Goal: Task Accomplishment & Management: Use online tool/utility

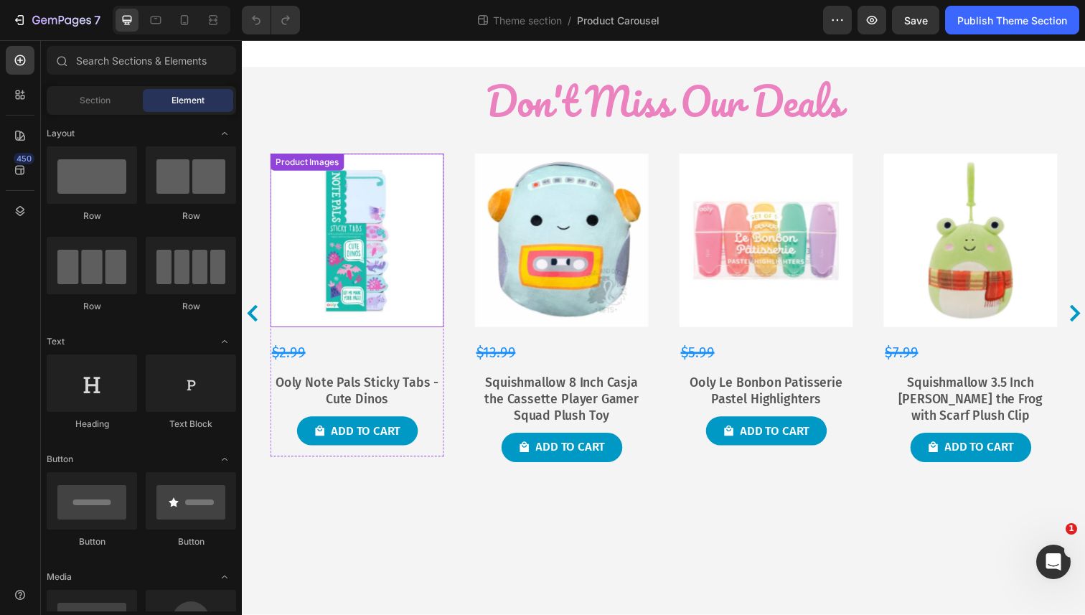
click at [362, 298] on img at bounding box center [359, 244] width 177 height 177
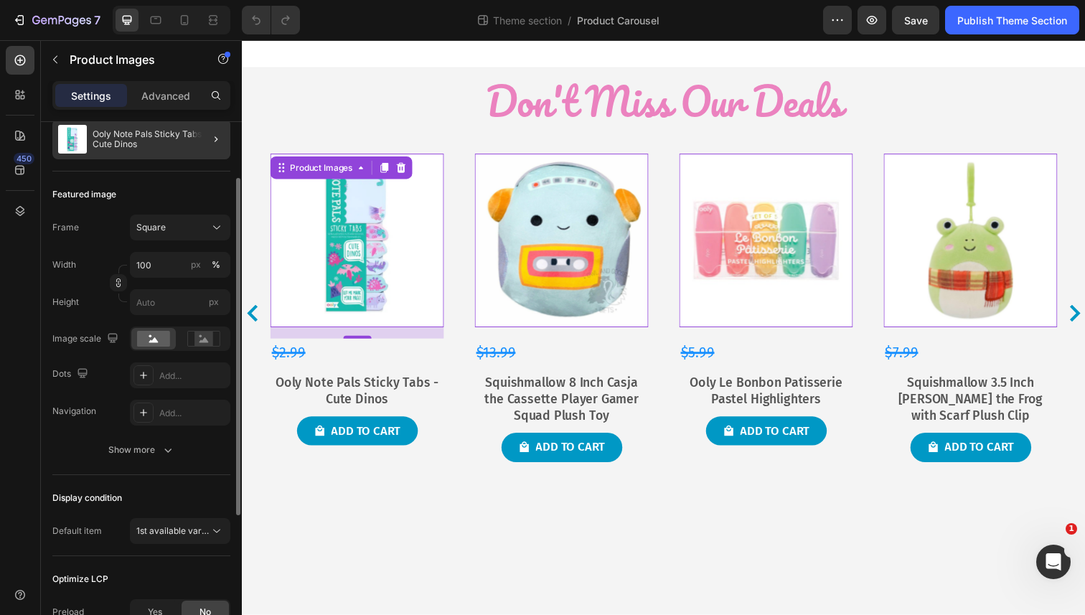
scroll to position [192, 0]
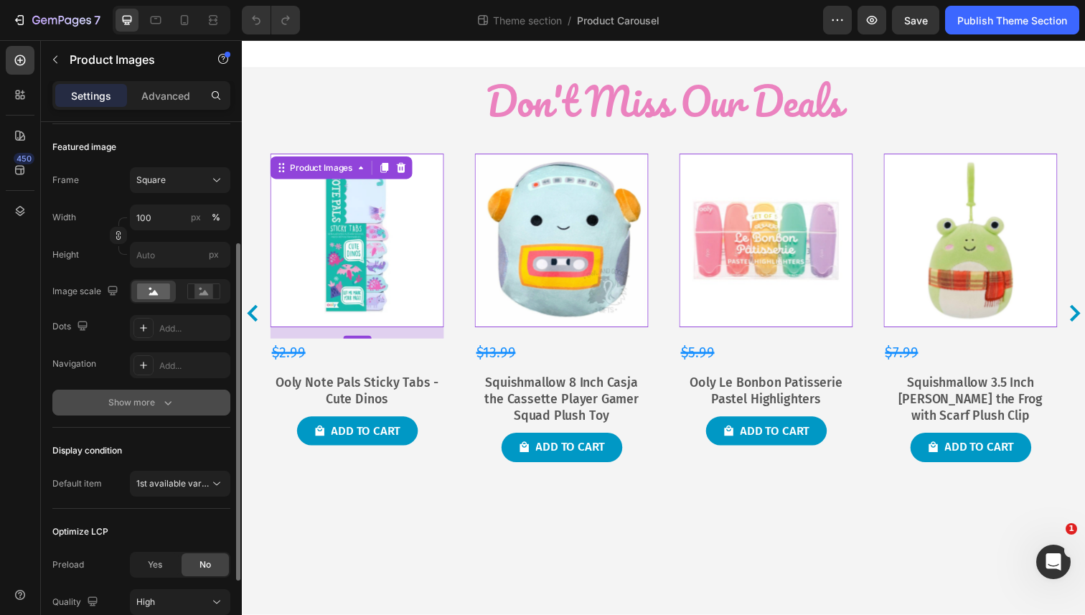
click at [133, 399] on div "Show more" at bounding box center [141, 402] width 67 height 14
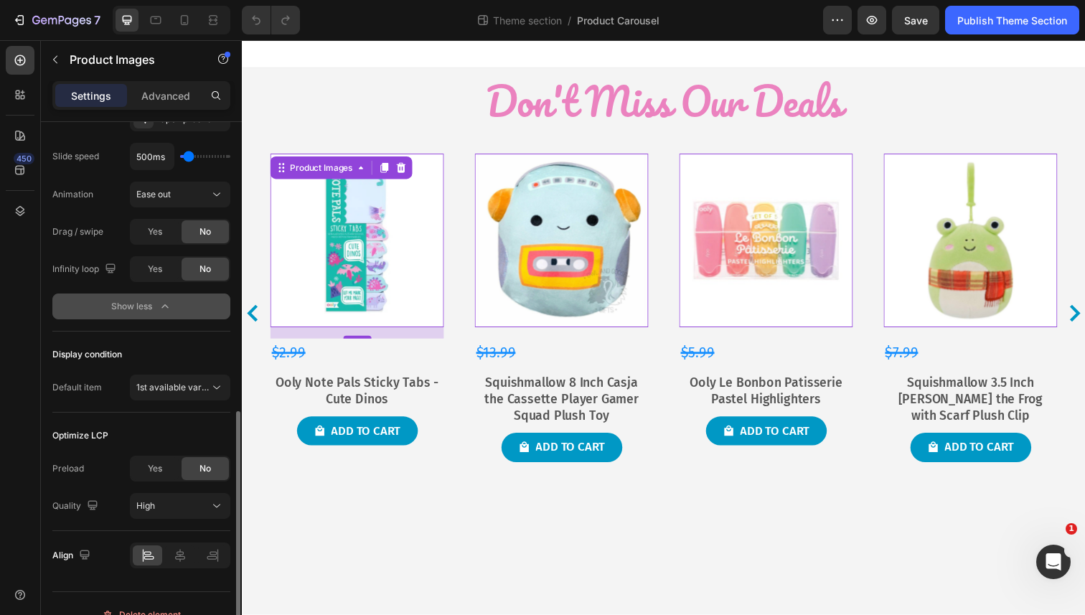
scroll to position [573, 0]
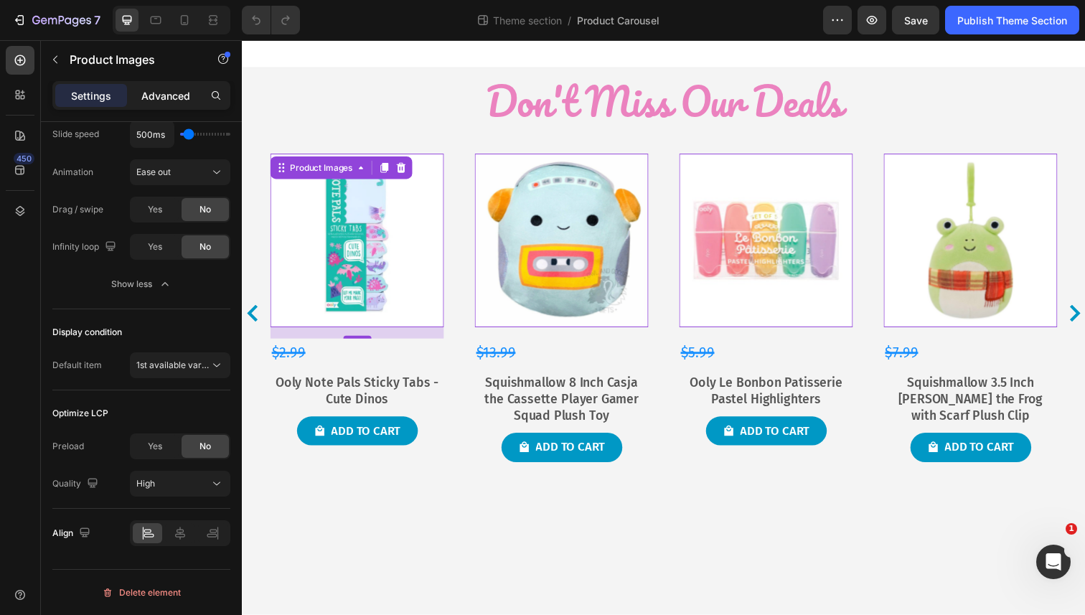
click at [169, 98] on p "Advanced" at bounding box center [165, 95] width 49 height 15
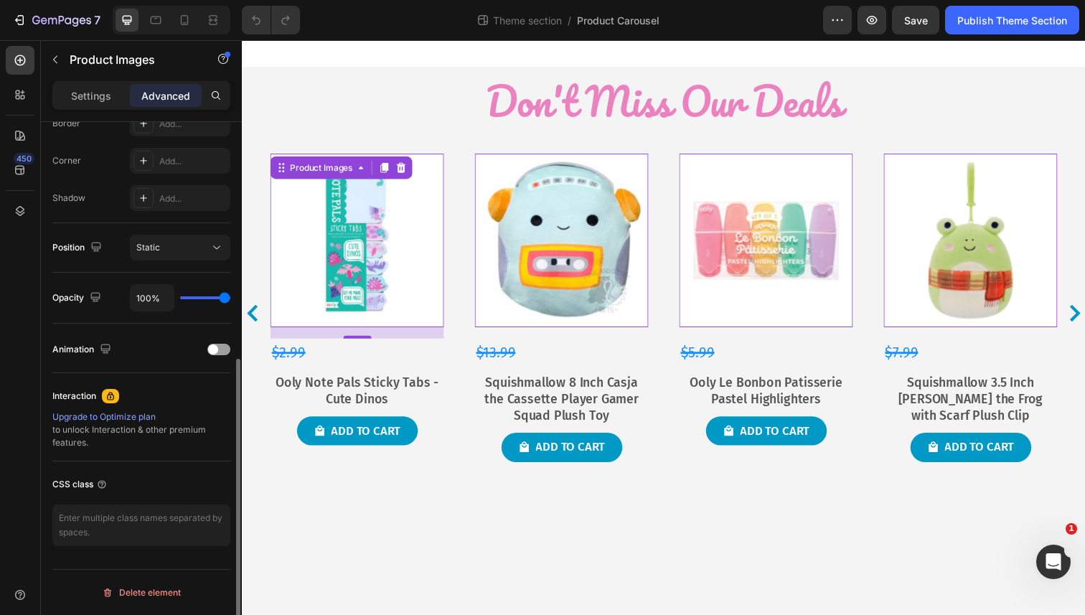
scroll to position [0, 0]
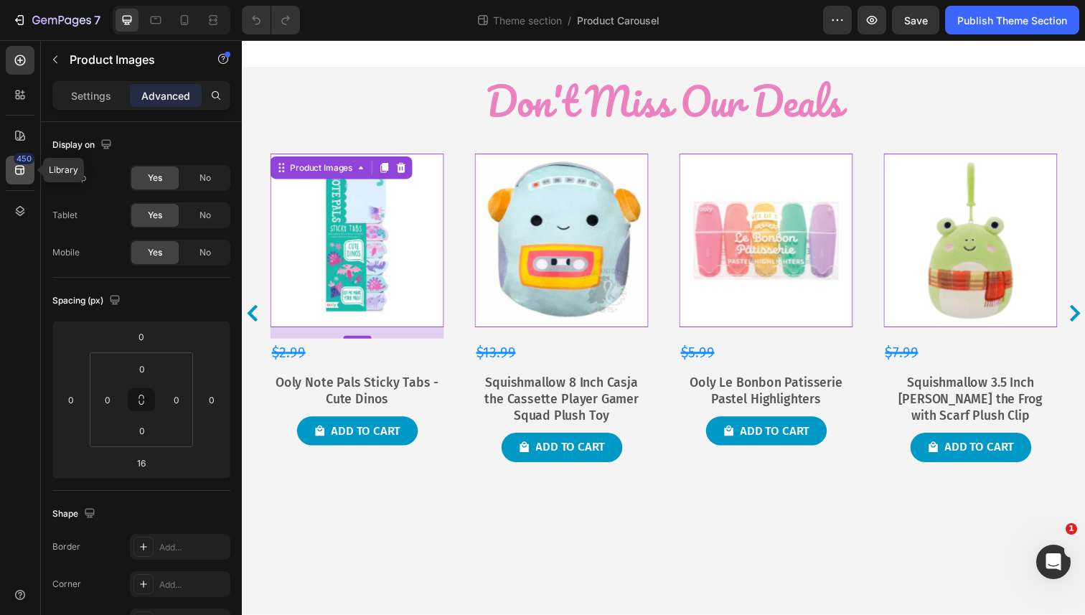
click at [16, 172] on icon at bounding box center [19, 170] width 9 height 9
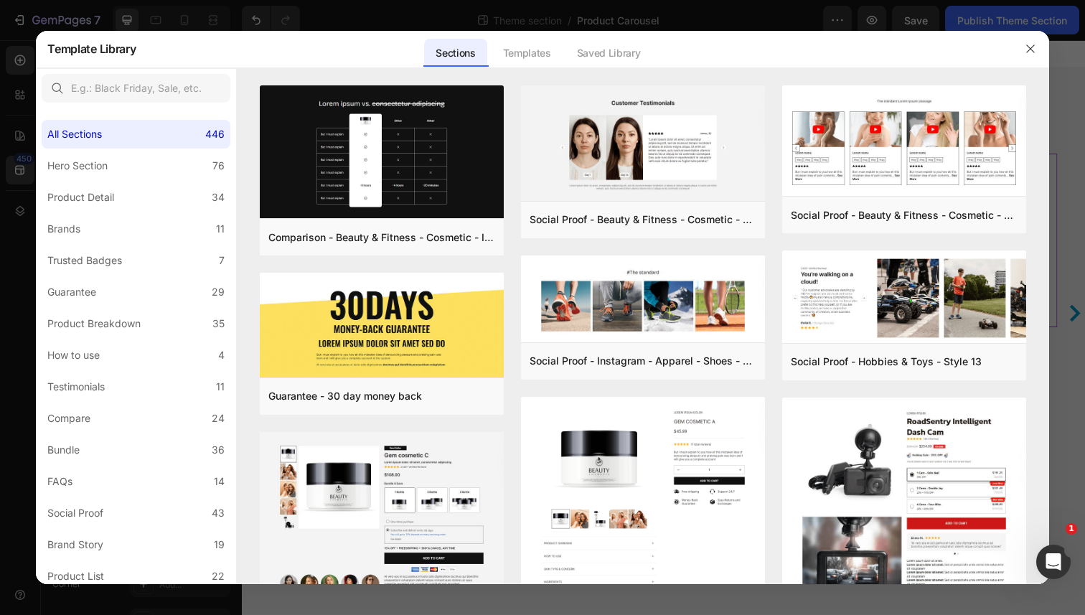
click at [22, 71] on div at bounding box center [542, 307] width 1085 height 615
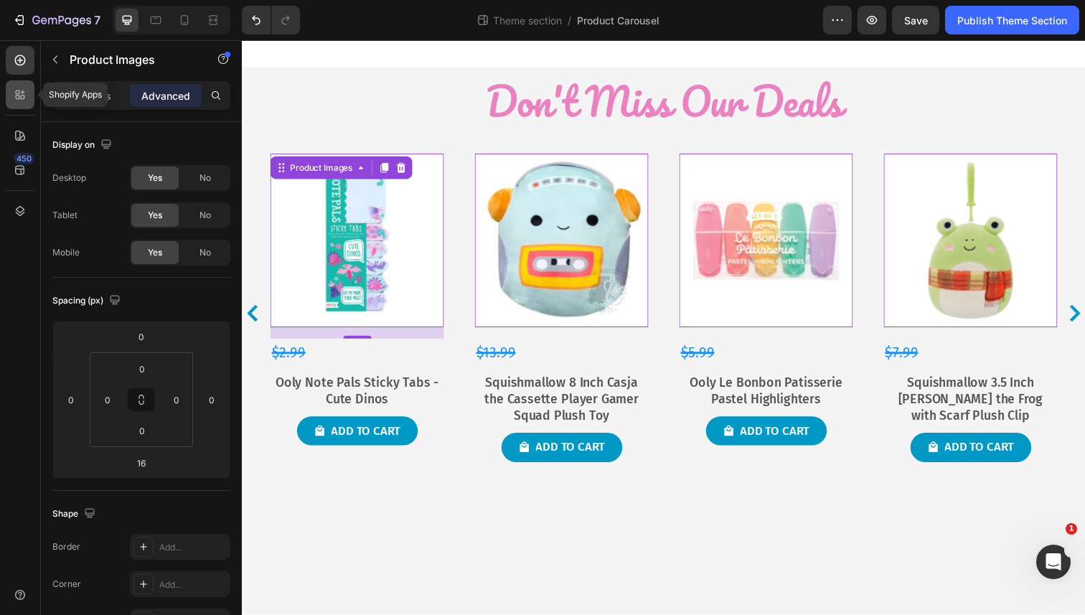
click at [19, 100] on icon at bounding box center [20, 95] width 14 height 14
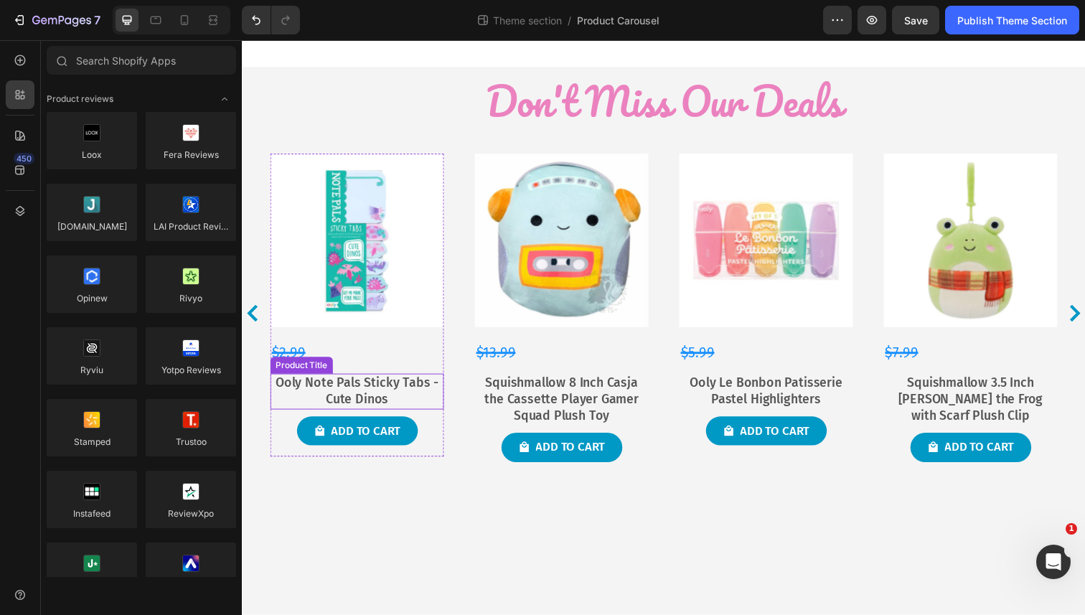
click at [291, 408] on h2 "Ooly Note Pals Sticky Tabs - Cute Dinos" at bounding box center [359, 399] width 177 height 37
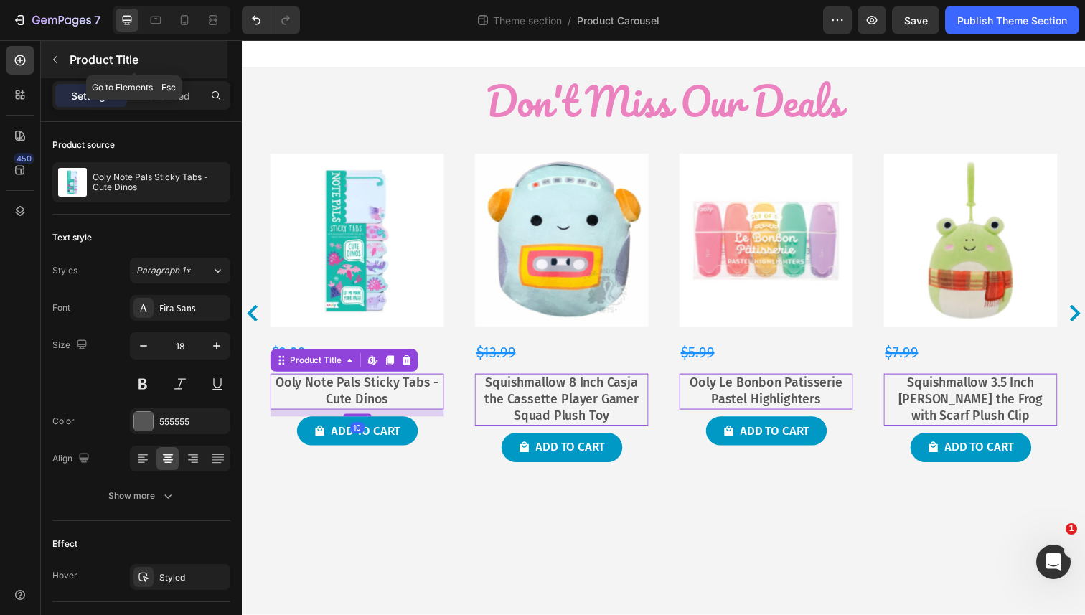
click at [57, 63] on icon "button" at bounding box center [55, 59] width 11 height 11
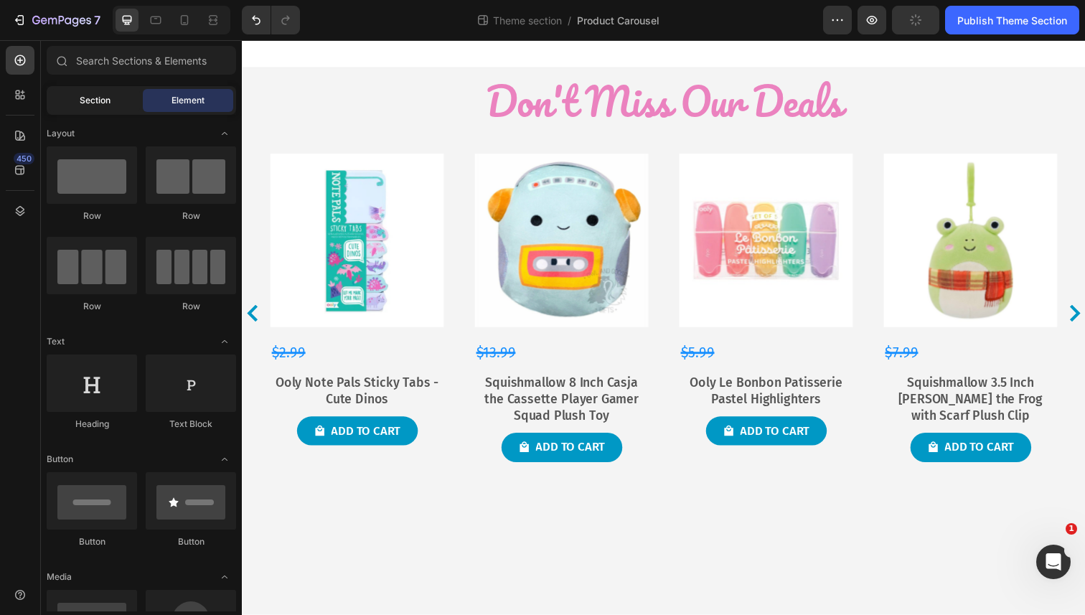
click at [101, 102] on span "Section" at bounding box center [95, 100] width 31 height 13
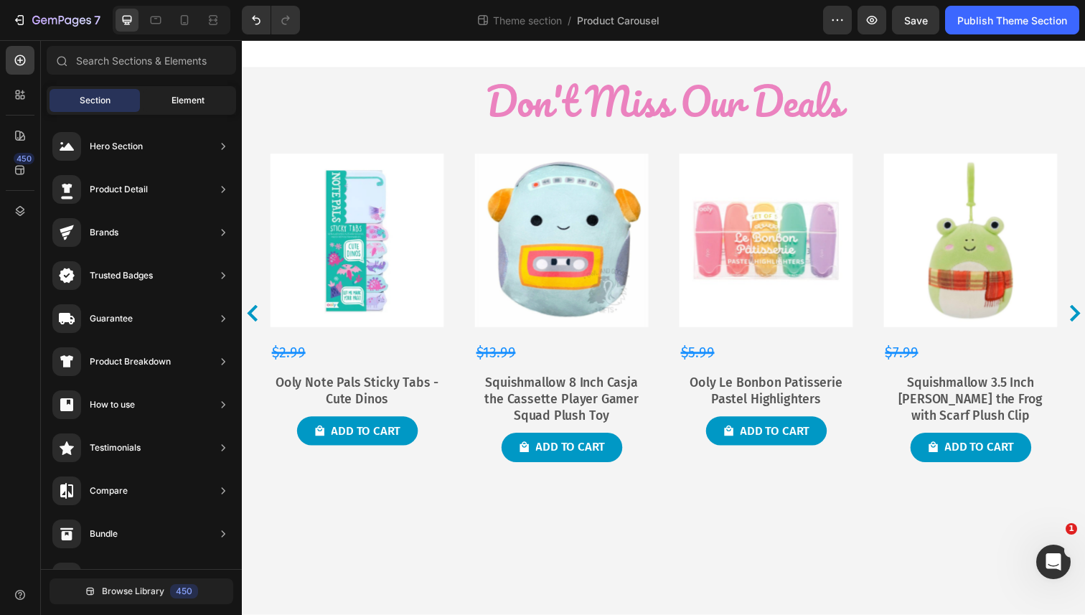
click at [192, 103] on span "Element" at bounding box center [188, 100] width 33 height 13
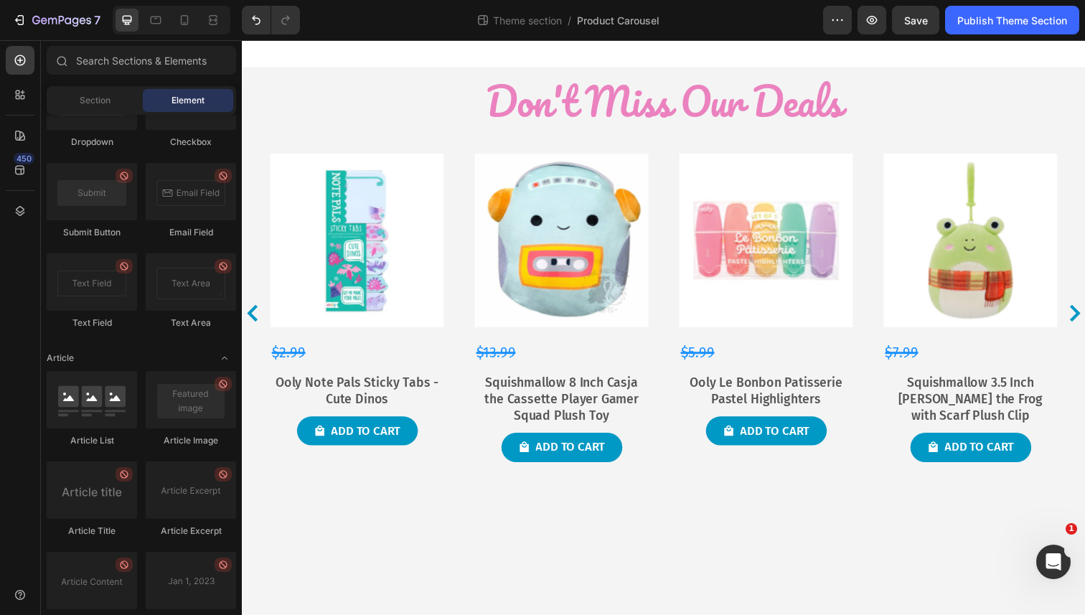
scroll to position [3744, 0]
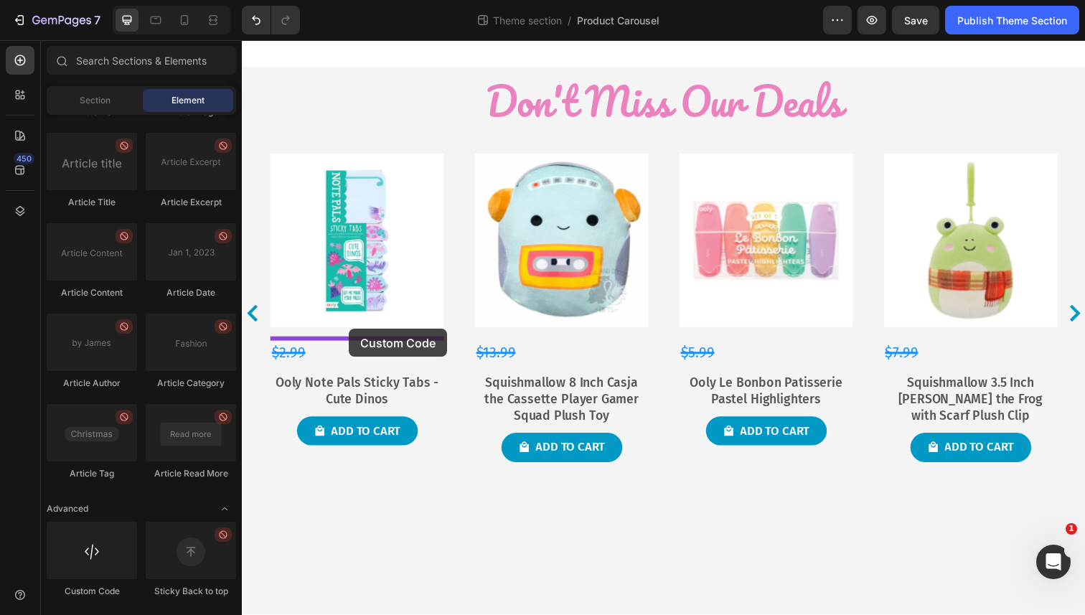
drag, startPoint x: 329, startPoint y: 569, endPoint x: 349, endPoint y: 337, distance: 233.3
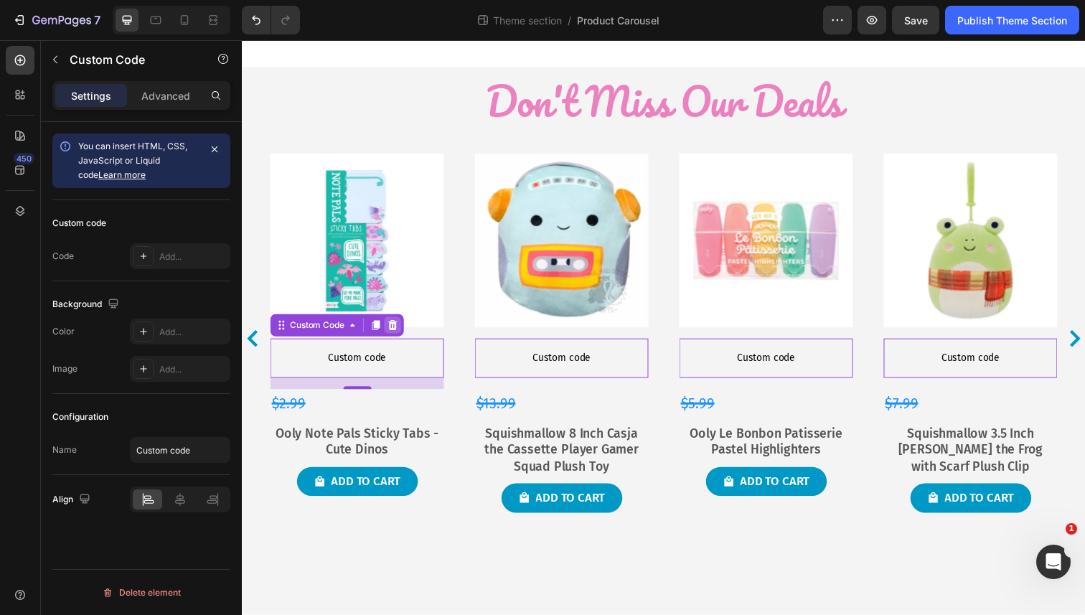
click at [398, 332] on icon at bounding box center [395, 332] width 9 height 10
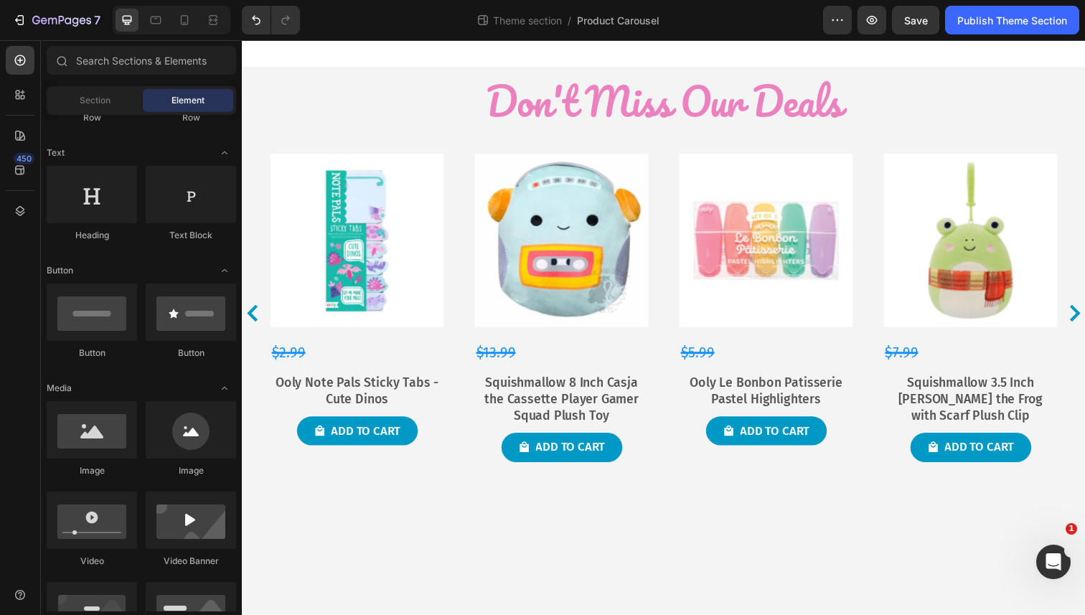
scroll to position [0, 0]
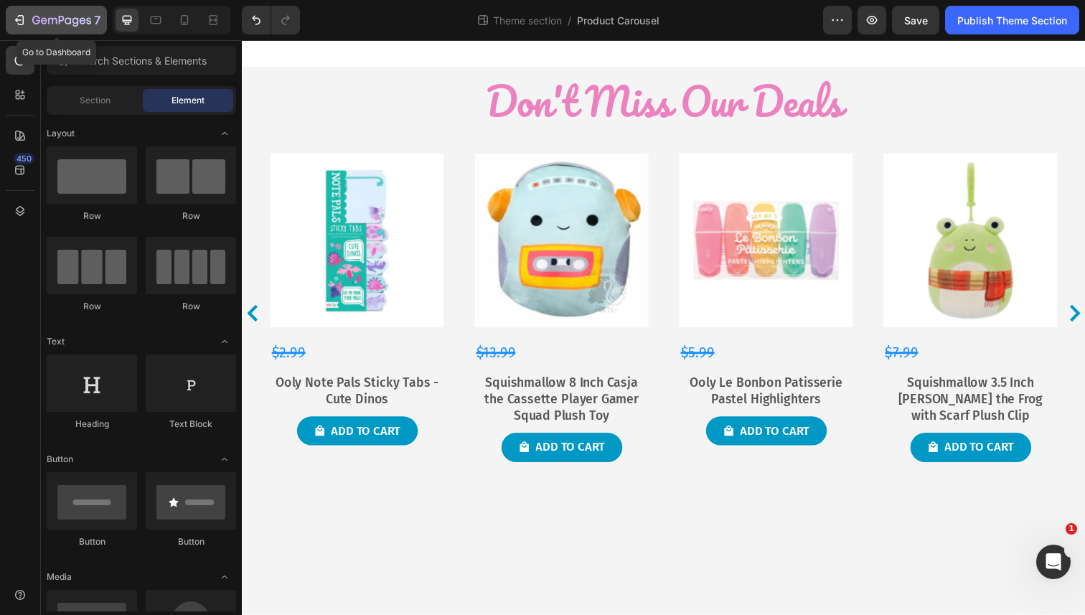
click at [12, 17] on icon "button" at bounding box center [19, 20] width 14 height 14
